Goal: Communication & Community: Answer question/provide support

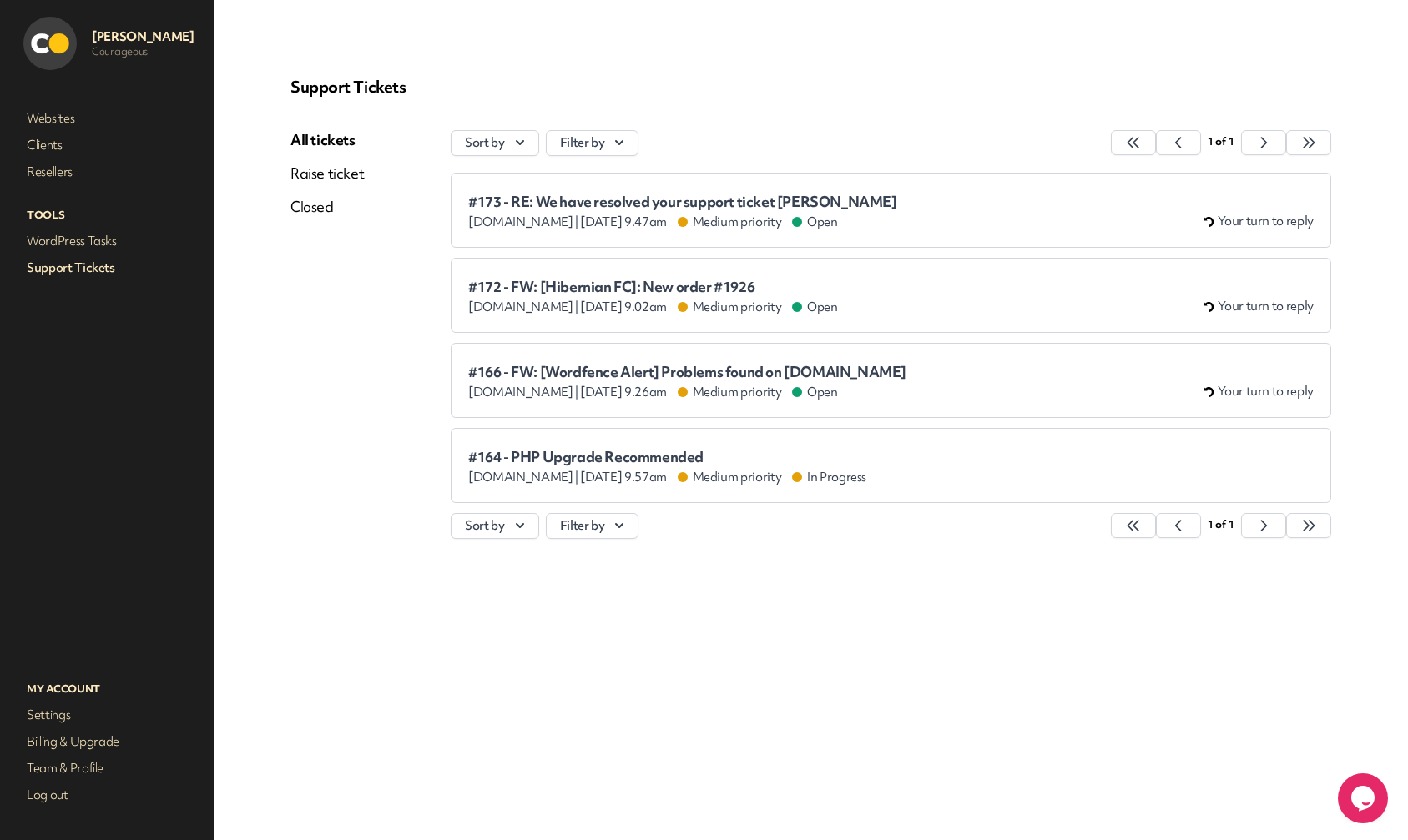
click at [779, 379] on span "#166 - FW: [Wordfence Alert] Problems found on [DOMAIN_NAME]" at bounding box center [687, 371] width 438 height 16
click at [741, 204] on span "#173 - RE: We have resolved your support ticket [PERSON_NAME]" at bounding box center [682, 201] width 429 height 16
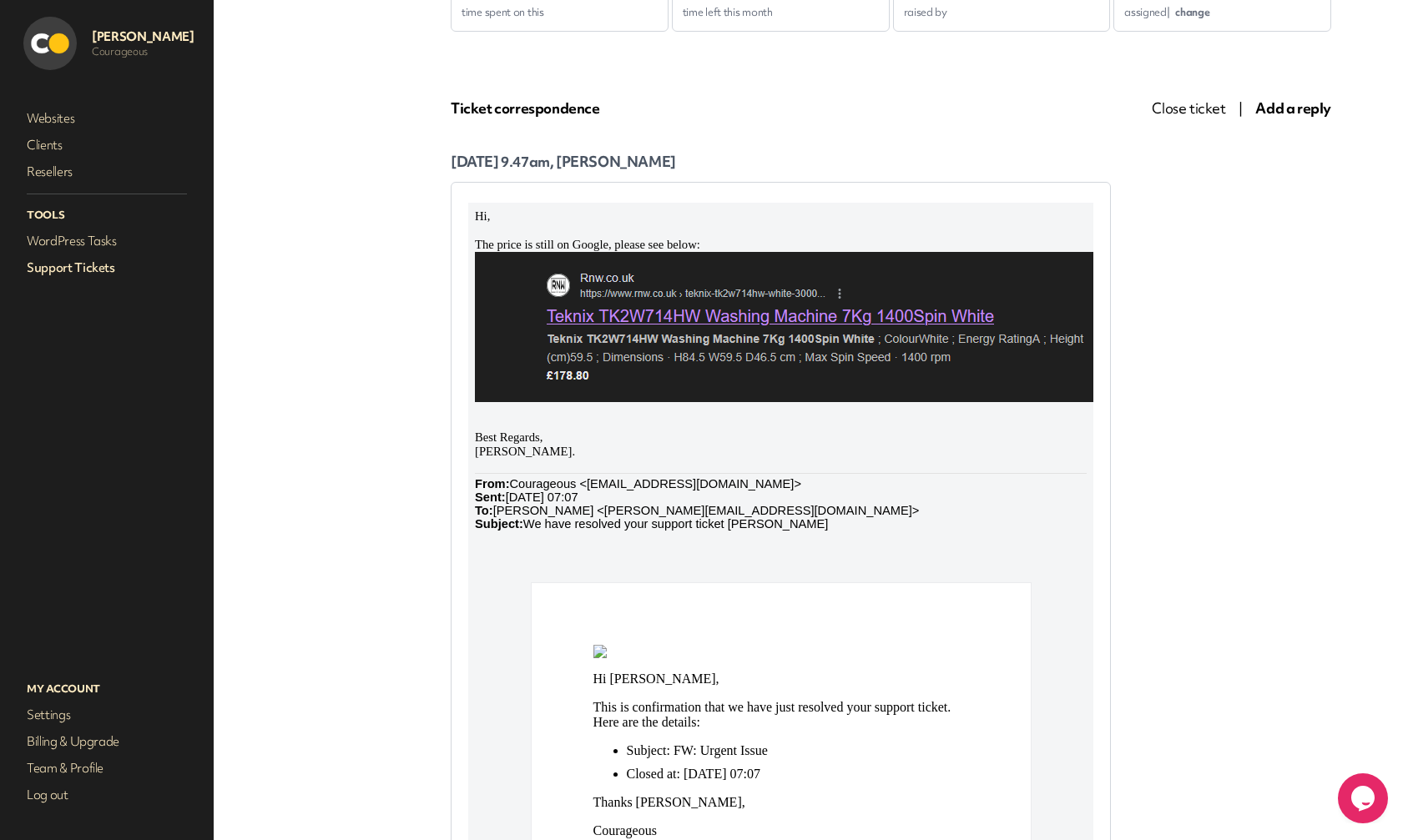
scroll to position [285, 0]
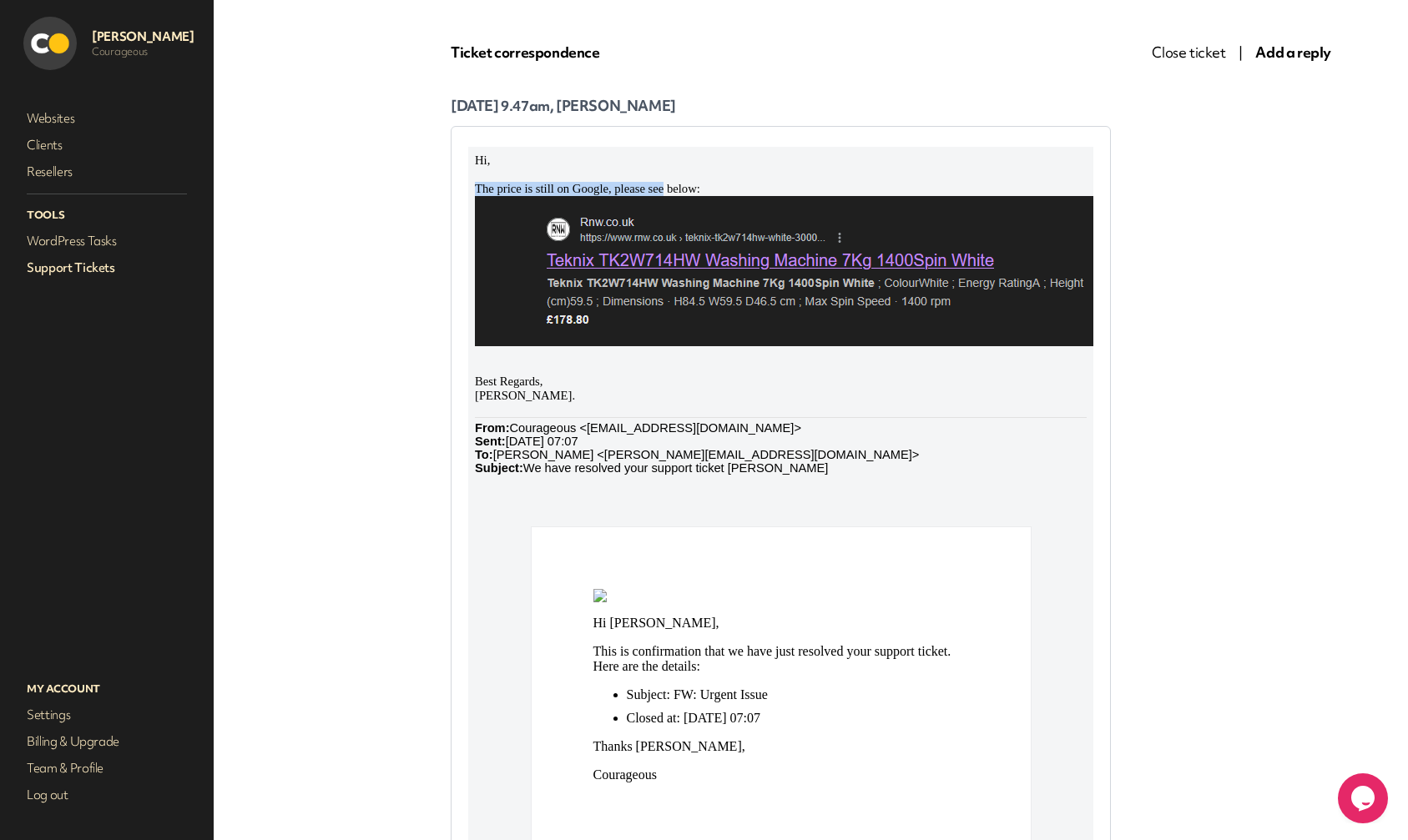
drag, startPoint x: 659, startPoint y: 189, endPoint x: 550, endPoint y: 181, distance: 109.3
click at [550, 181] on div "Hi, The price is still on Google, please see below: Best Regards, [PERSON_NAME]…" at bounding box center [781, 564] width 612 height 822
click at [550, 181] on p at bounding box center [781, 174] width 612 height 15
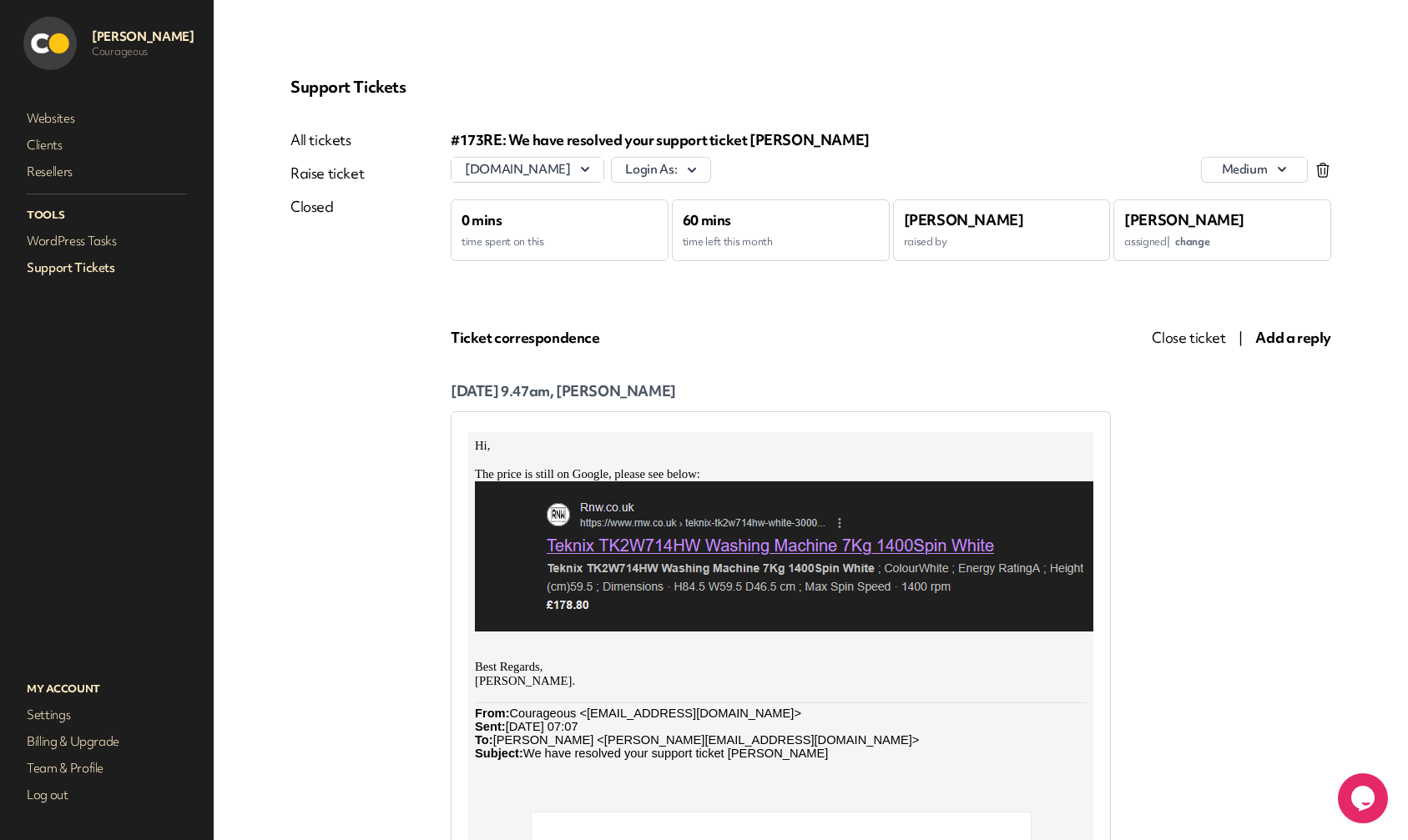
scroll to position [268, 0]
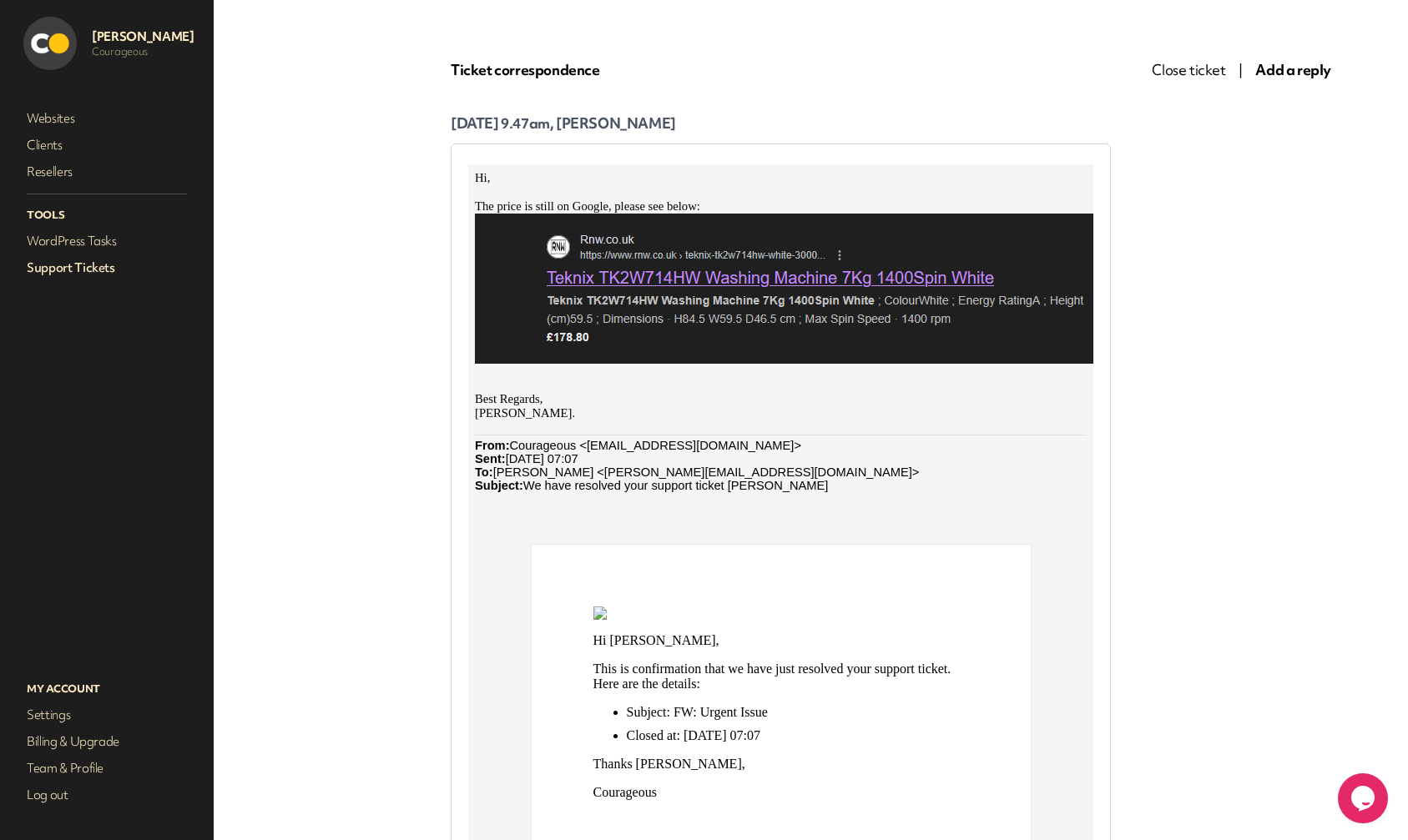
click at [1301, 71] on span "Add a reply" at bounding box center [1293, 70] width 76 height 19
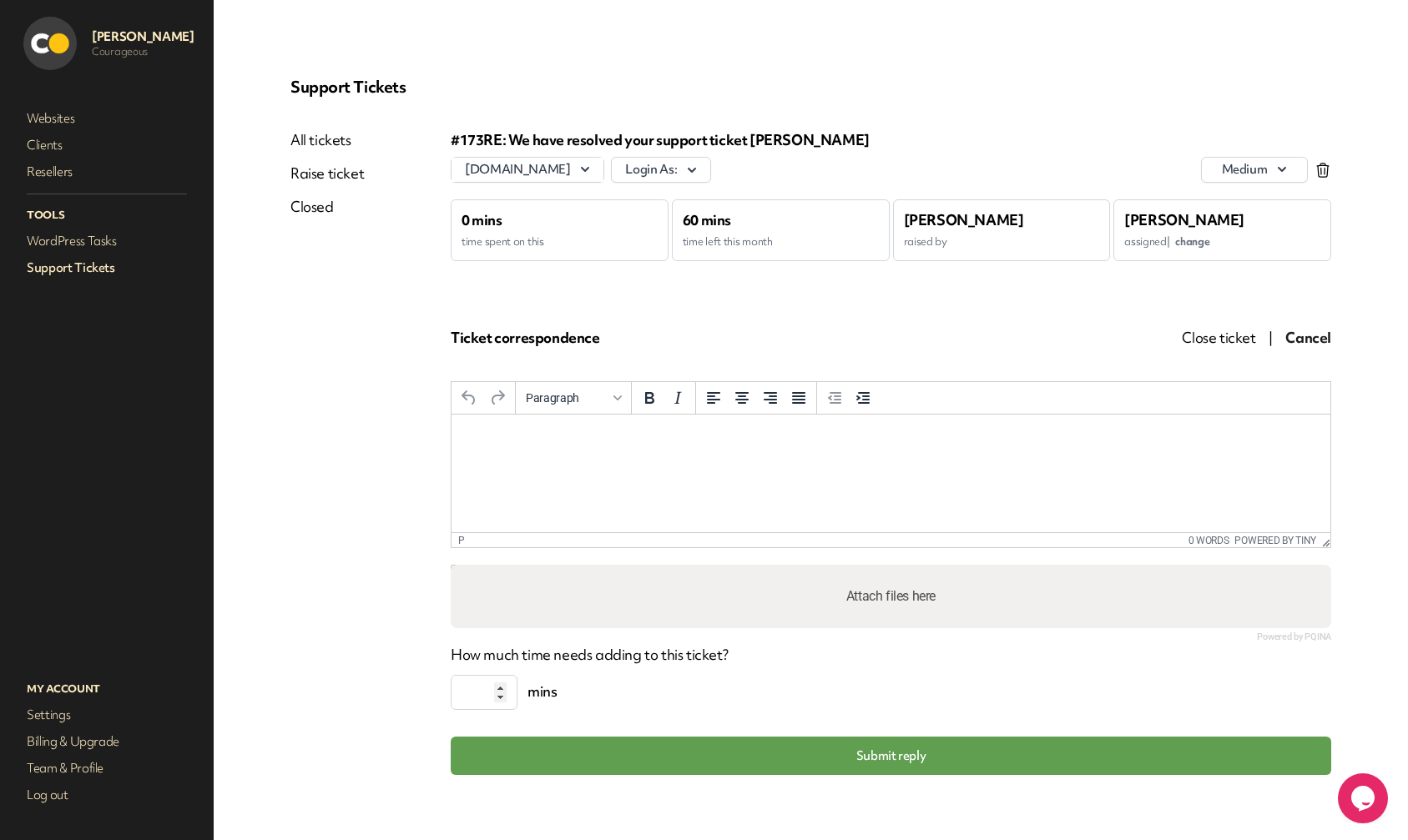
scroll to position [0, 0]
click at [504, 441] on p "Rich Text Area. Press ALT-0 for help." at bounding box center [891, 436] width 852 height 18
drag, startPoint x: 893, startPoint y: 758, endPoint x: 902, endPoint y: 756, distance: 9.2
click at [893, 758] on button "Submit reply" at bounding box center [890, 756] width 881 height 39
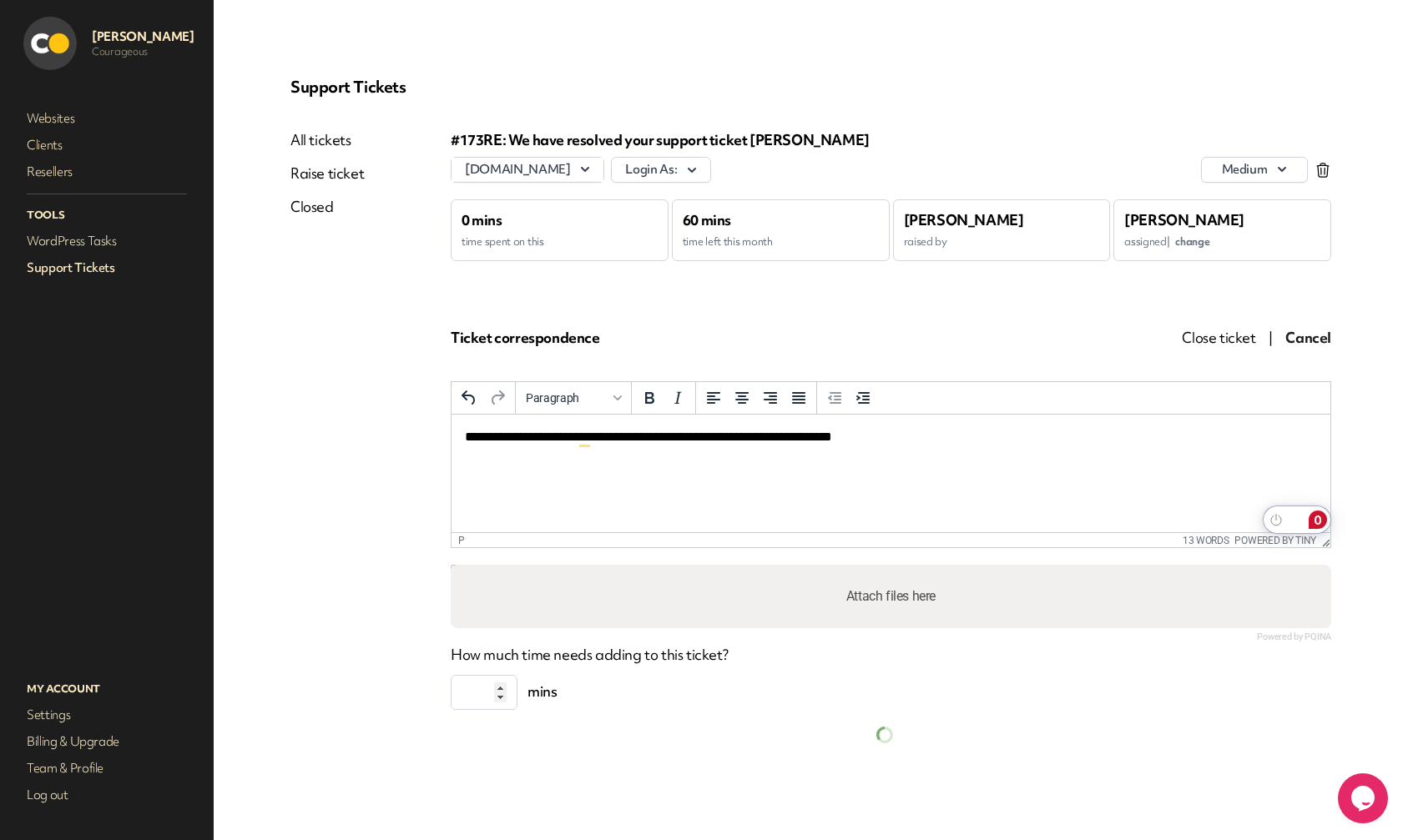
click at [430, 234] on div "All tickets Raise ticket Closed" at bounding box center [370, 437] width 160 height 613
